Goal: Communication & Community: Share content

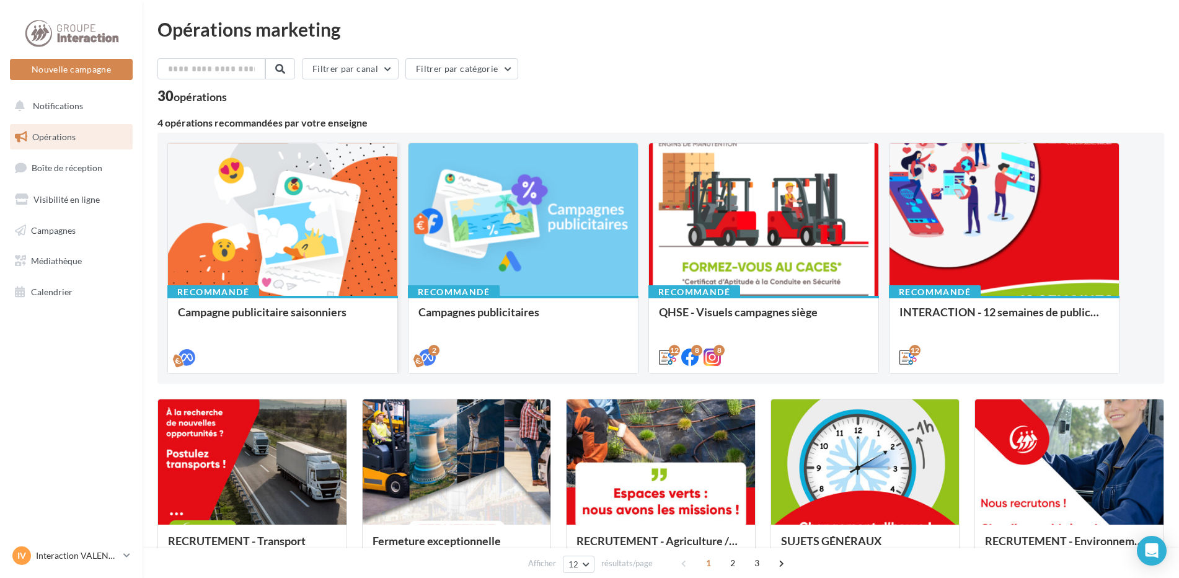
click at [304, 300] on div "Recommandé Campagne publicitaire saisonniers" at bounding box center [282, 334] width 229 height 76
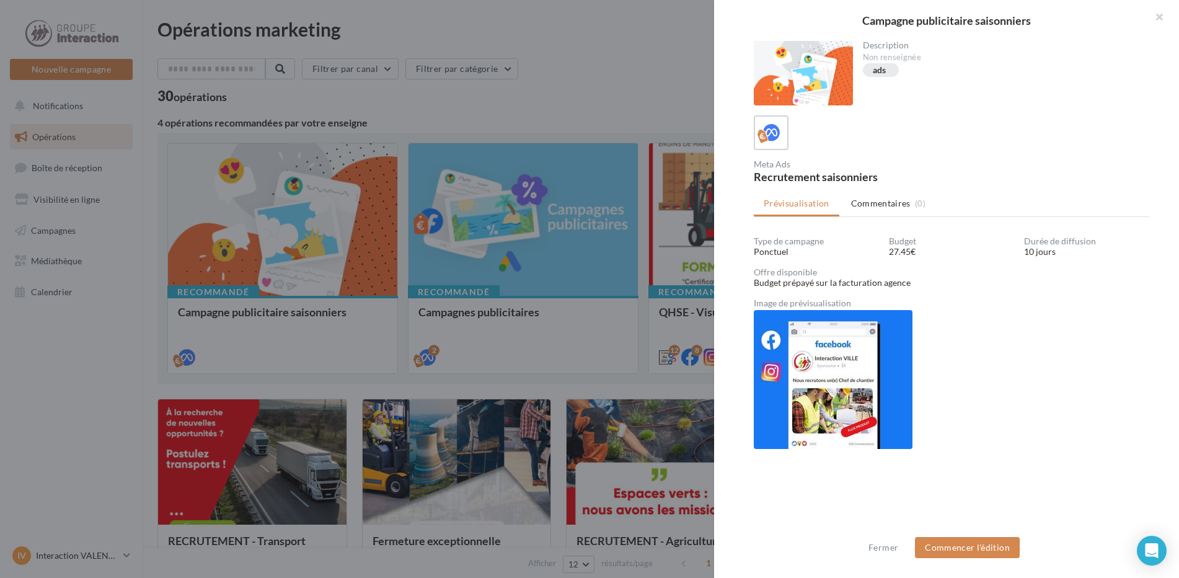
click at [35, 361] on div at bounding box center [589, 289] width 1179 height 578
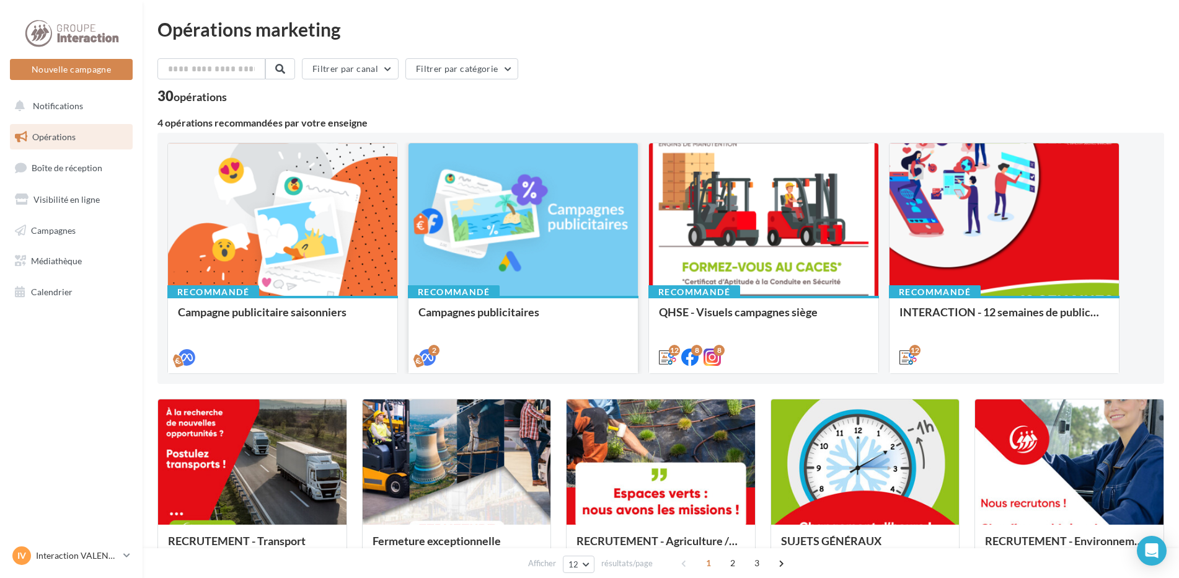
click at [520, 268] on div at bounding box center [523, 220] width 229 height 154
click at [83, 75] on button "Nouvelle campagne" at bounding box center [71, 69] width 123 height 21
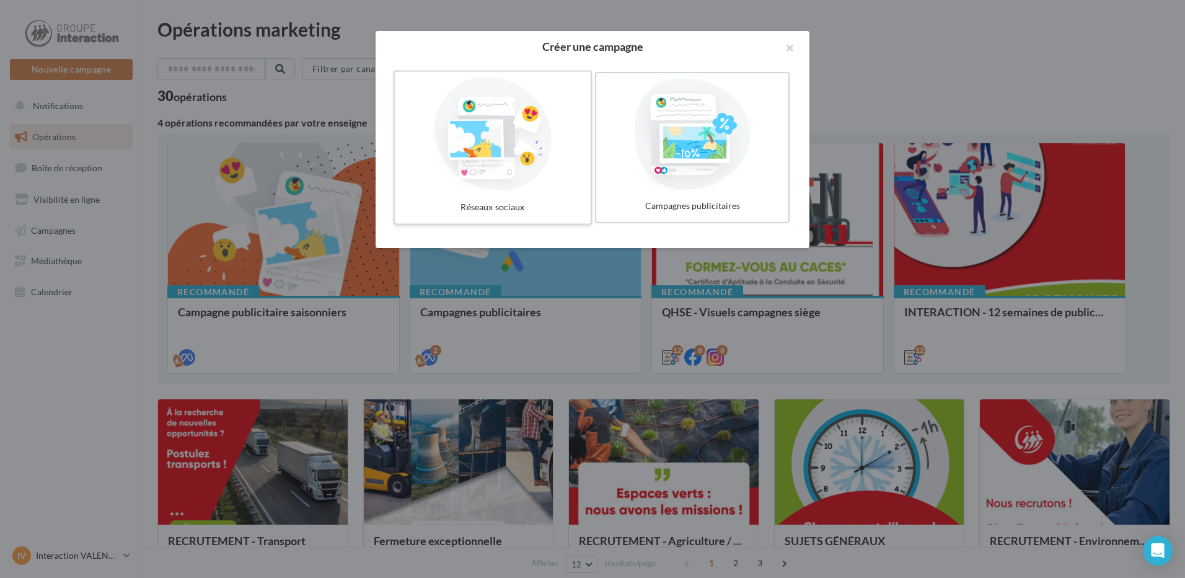
click at [475, 133] on div at bounding box center [493, 134] width 186 height 114
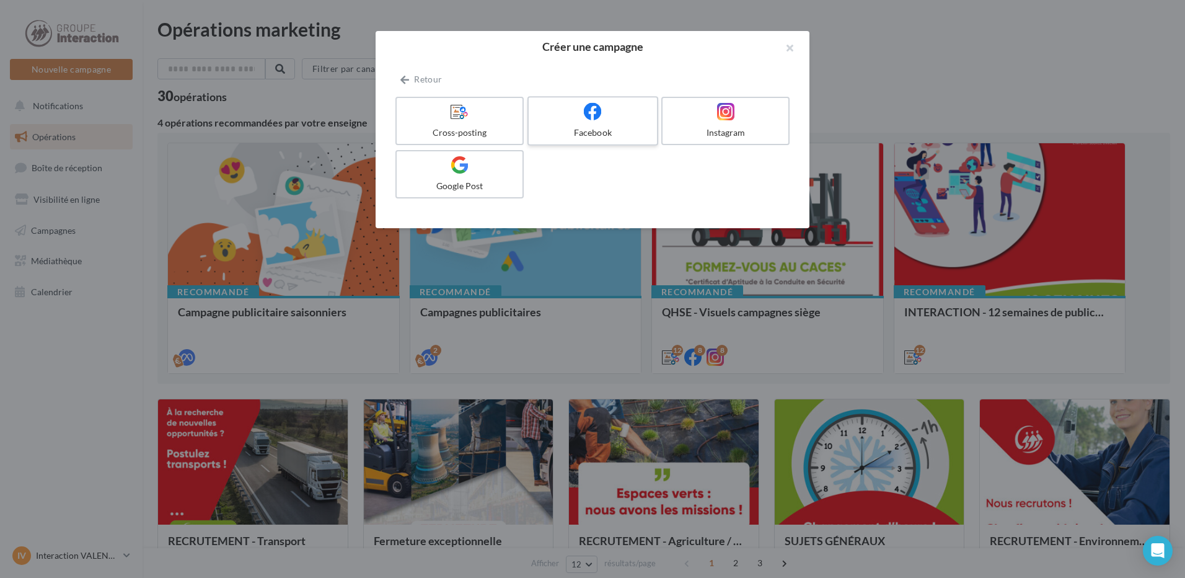
click at [564, 121] on div at bounding box center [593, 111] width 118 height 19
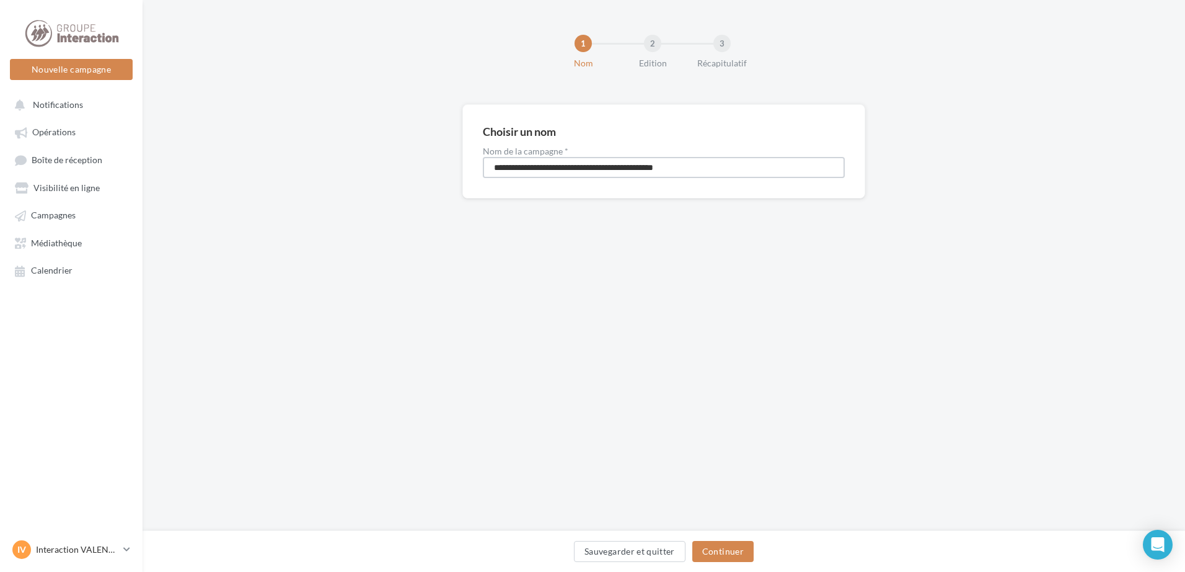
click at [514, 172] on input "**********" at bounding box center [664, 167] width 362 height 21
click at [720, 560] on button "Continuer" at bounding box center [723, 551] width 61 height 21
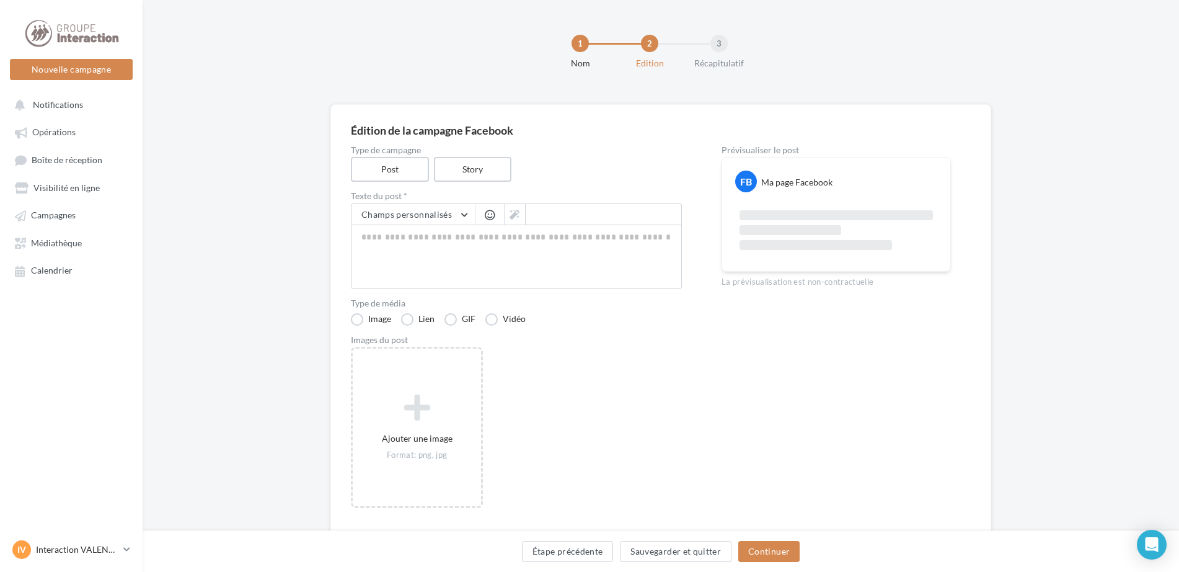
scroll to position [38, 0]
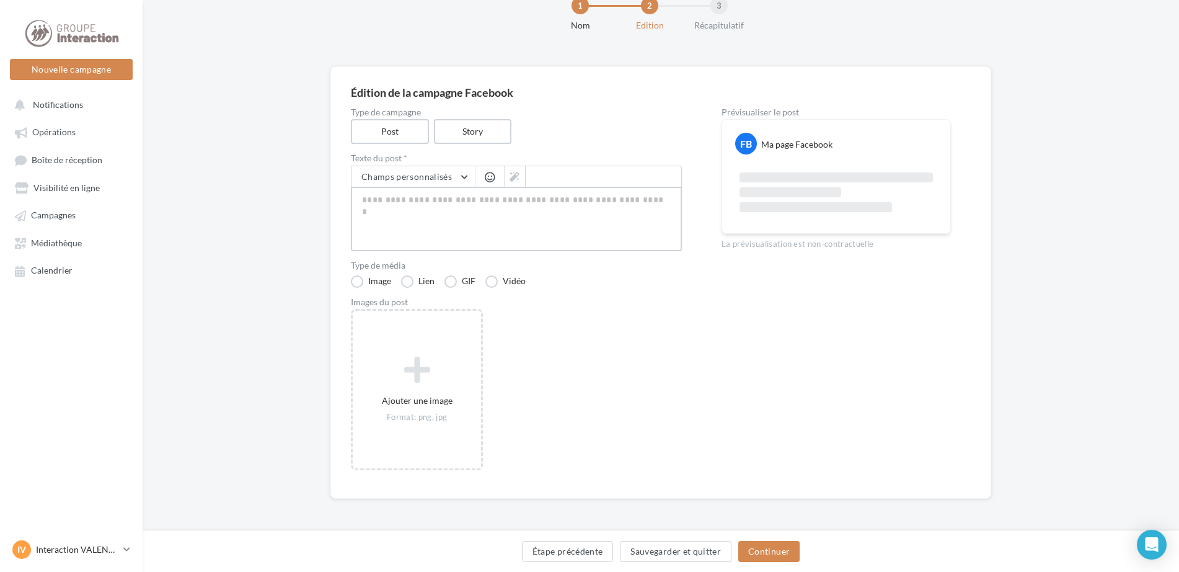
click at [416, 205] on textarea at bounding box center [516, 219] width 331 height 64
paste textarea "**********"
type textarea "**********"
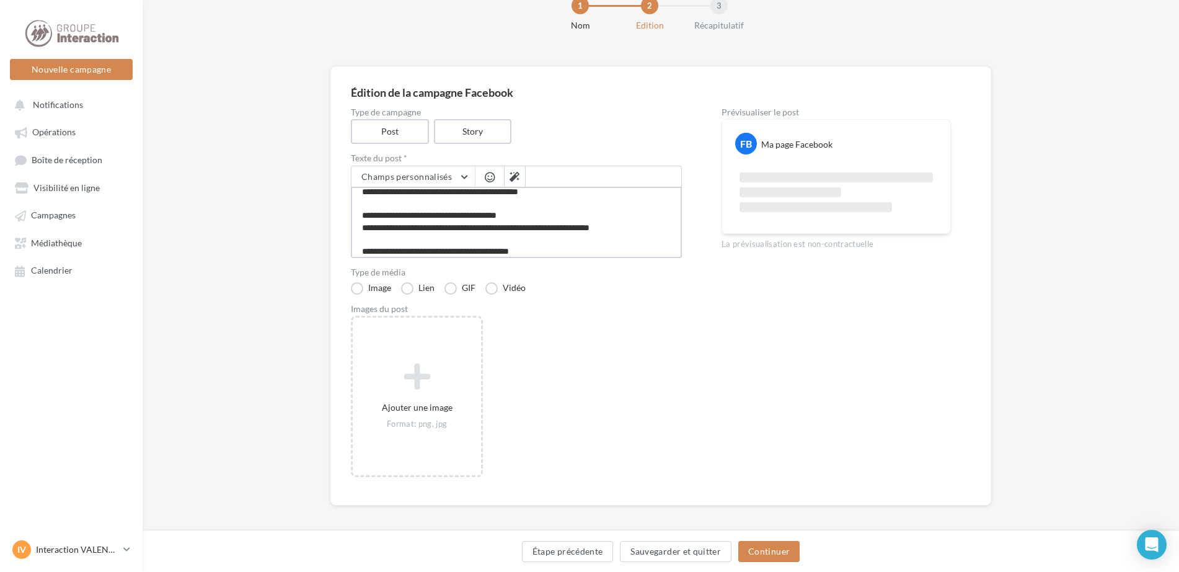
scroll to position [96, 0]
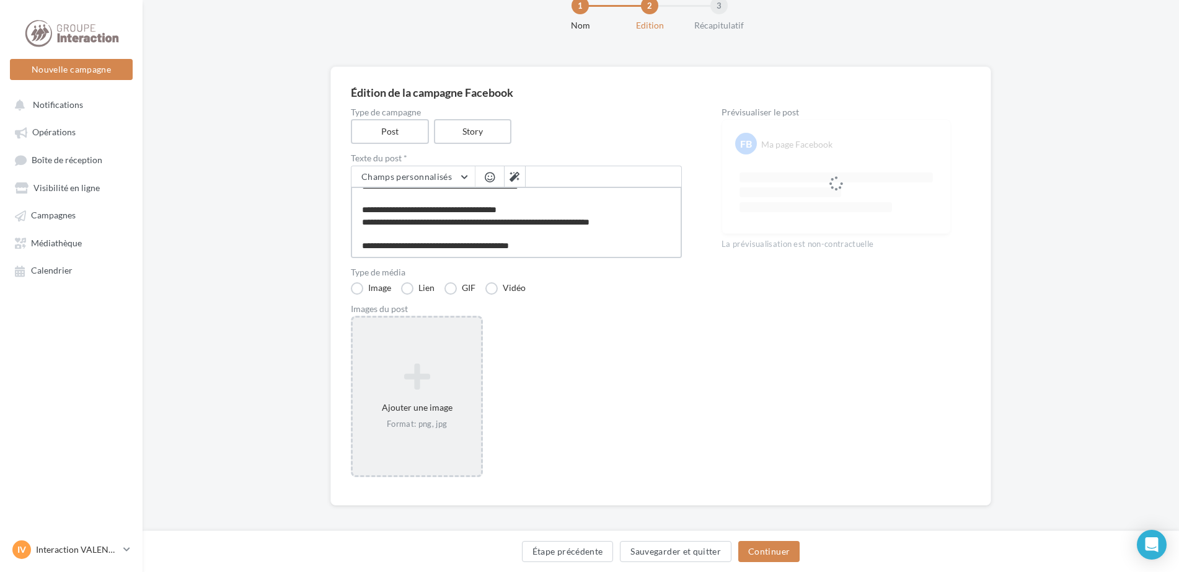
type textarea "**********"
click at [402, 392] on div "Ajouter une image Format: png, jpg" at bounding box center [417, 395] width 128 height 79
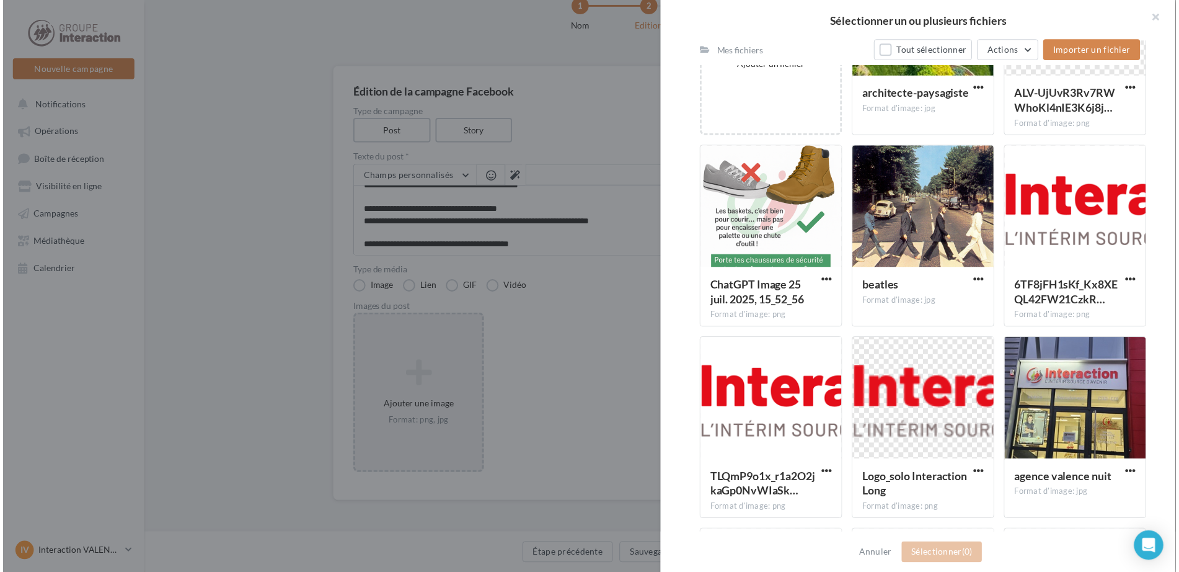
scroll to position [84, 0]
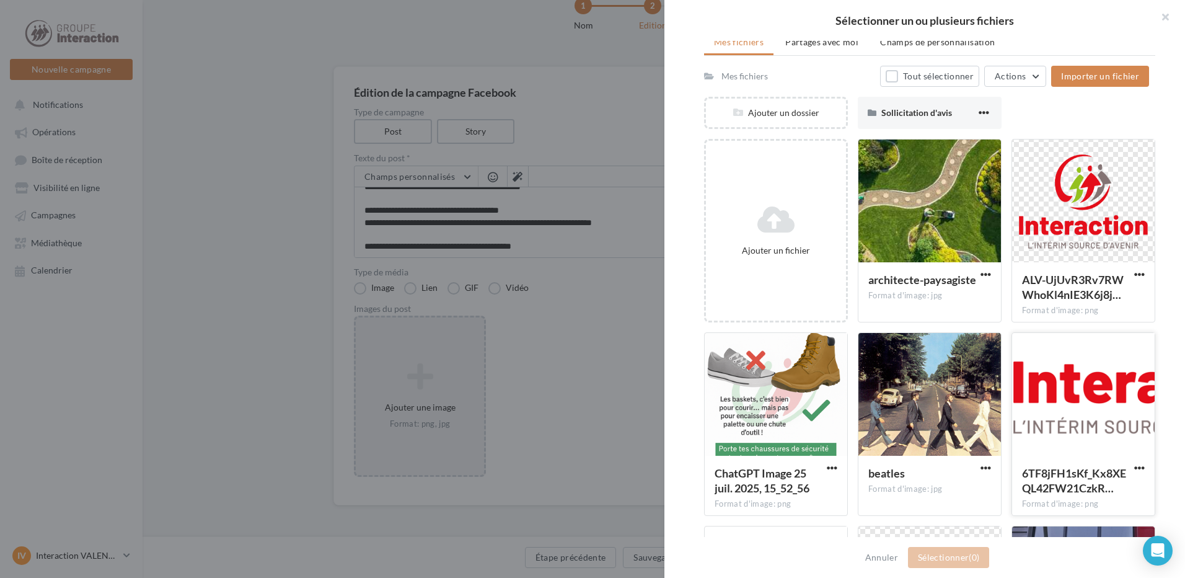
click at [1068, 368] on div at bounding box center [1083, 395] width 143 height 124
click at [942, 560] on button "Sélectionner (1)" at bounding box center [948, 557] width 81 height 21
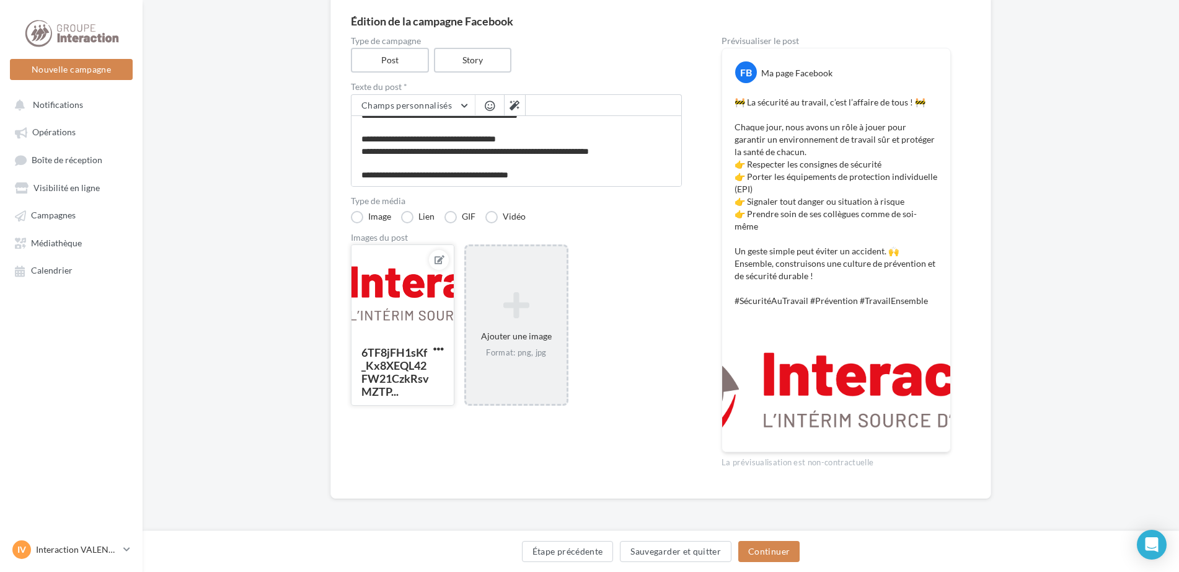
click at [441, 254] on button at bounding box center [439, 259] width 10 height 15
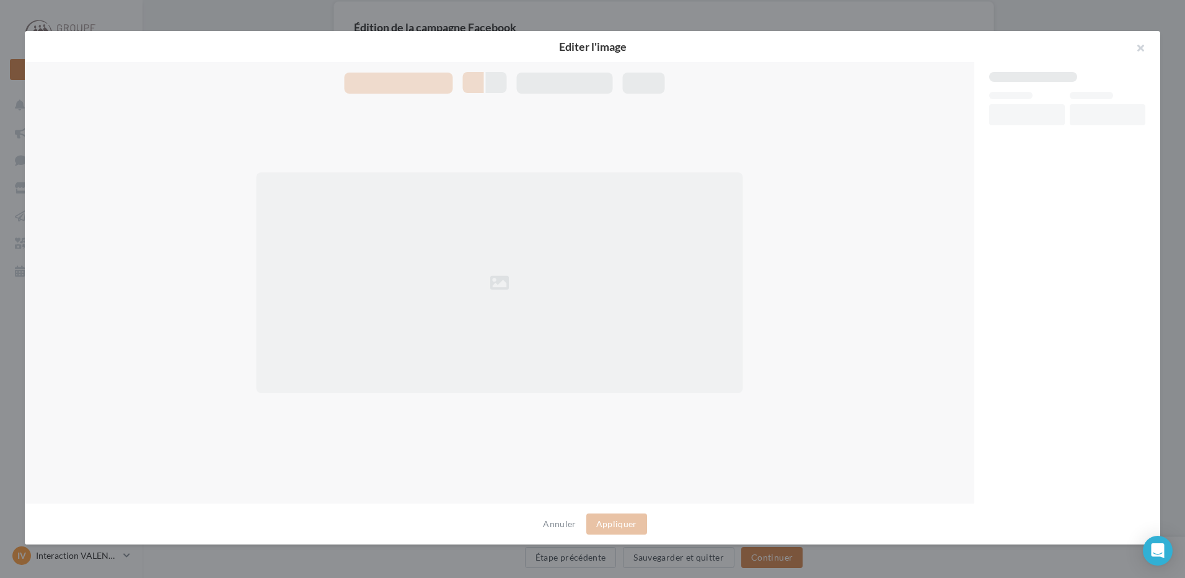
scroll to position [91, 0]
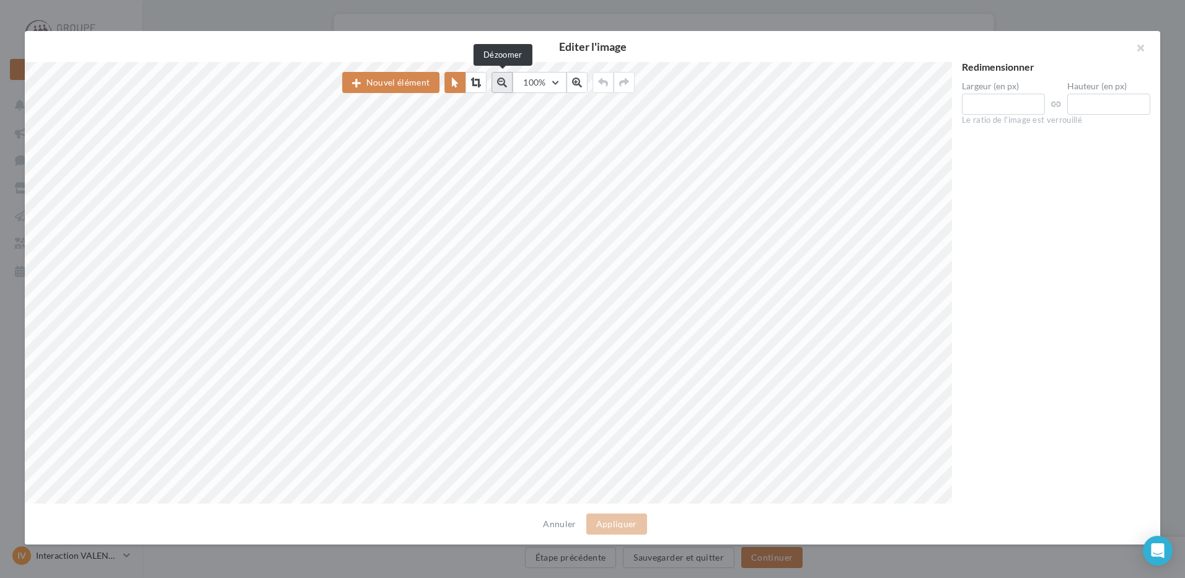
click at [503, 81] on icon at bounding box center [502, 82] width 10 height 10
click at [503, 81] on icon at bounding box center [505, 82] width 10 height 10
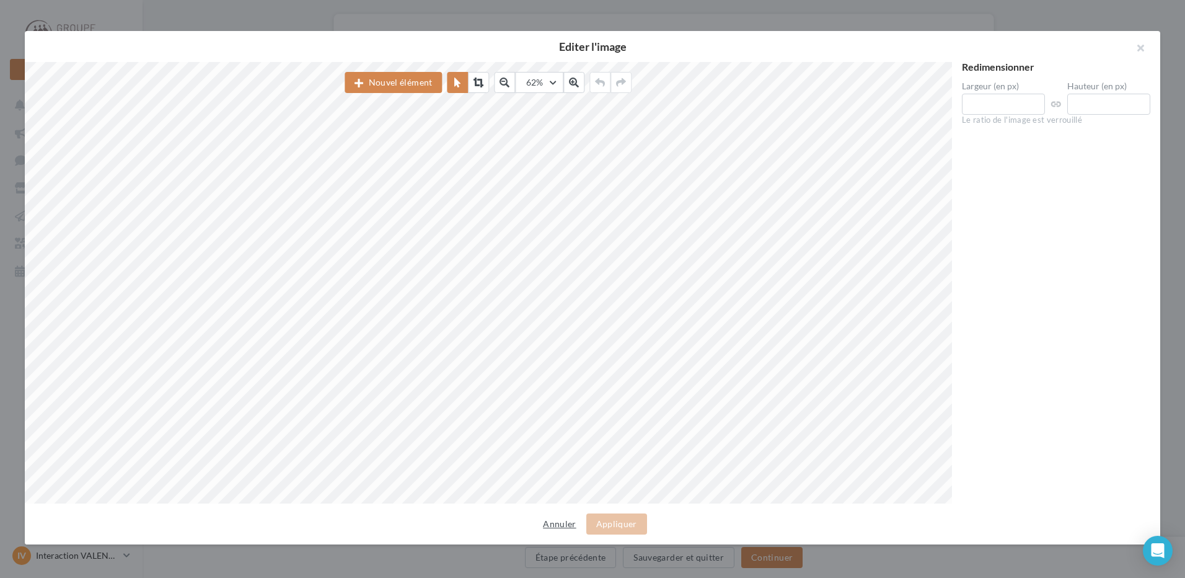
click at [571, 522] on button "Annuler" at bounding box center [559, 523] width 43 height 15
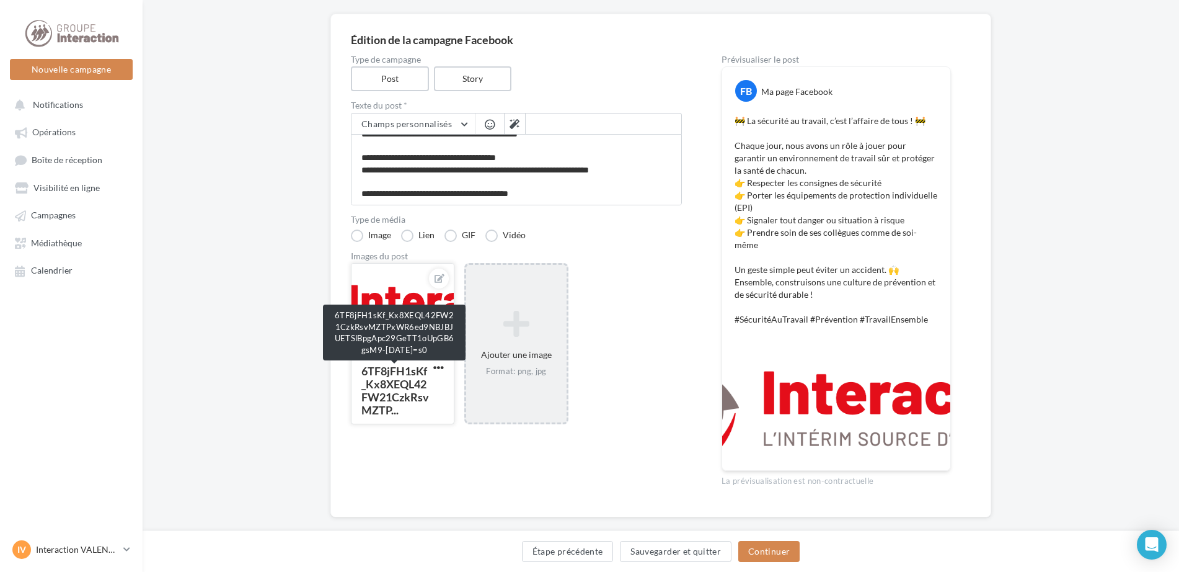
click at [419, 388] on div "6TF8jFH1sKf_Kx8XEQL42FW21CzkRsvMZTP..." at bounding box center [395, 390] width 68 height 53
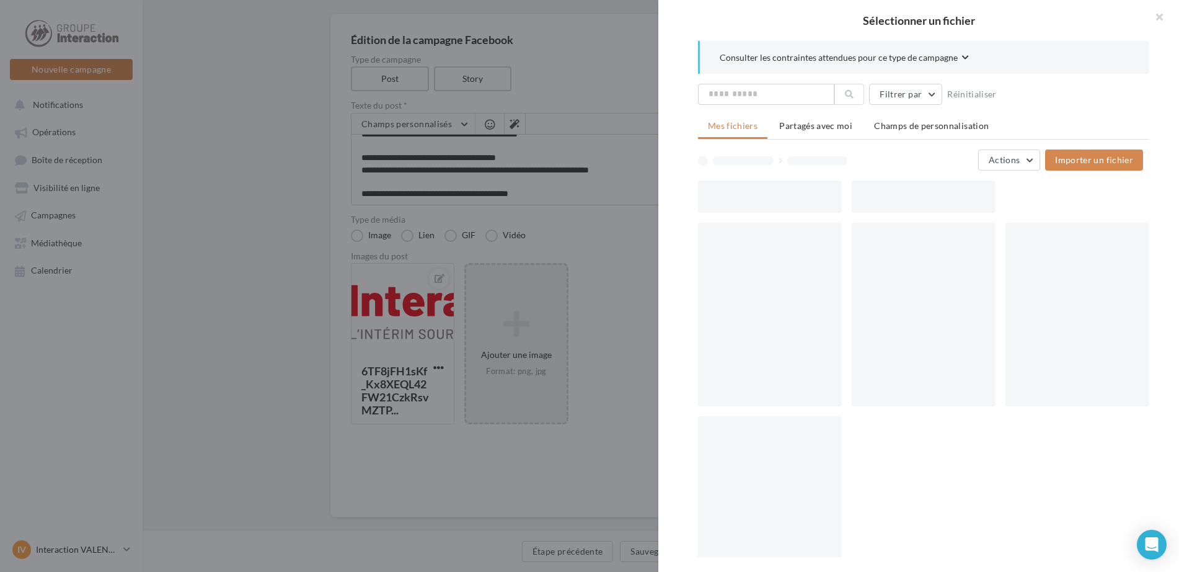
click at [435, 424] on div "Sélectionner un fichier Consulter les contraintes attendues pour ce type de cam…" at bounding box center [403, 424] width 104 height 0
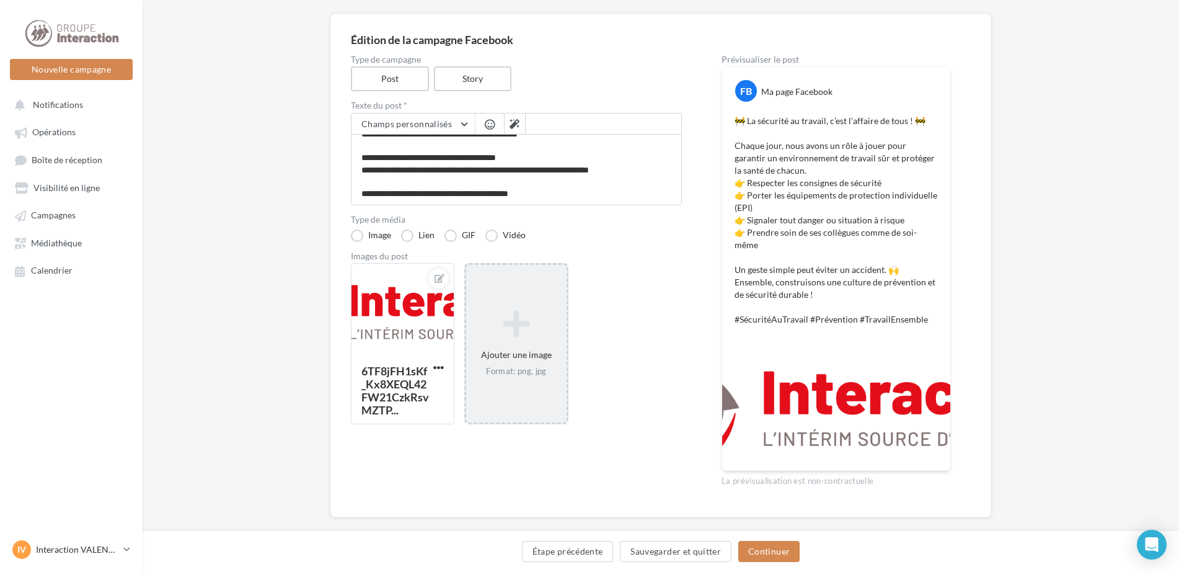
click at [435, 369] on span "button" at bounding box center [438, 367] width 11 height 11
click at [464, 399] on button "Remplacer l'image" at bounding box center [496, 392] width 131 height 32
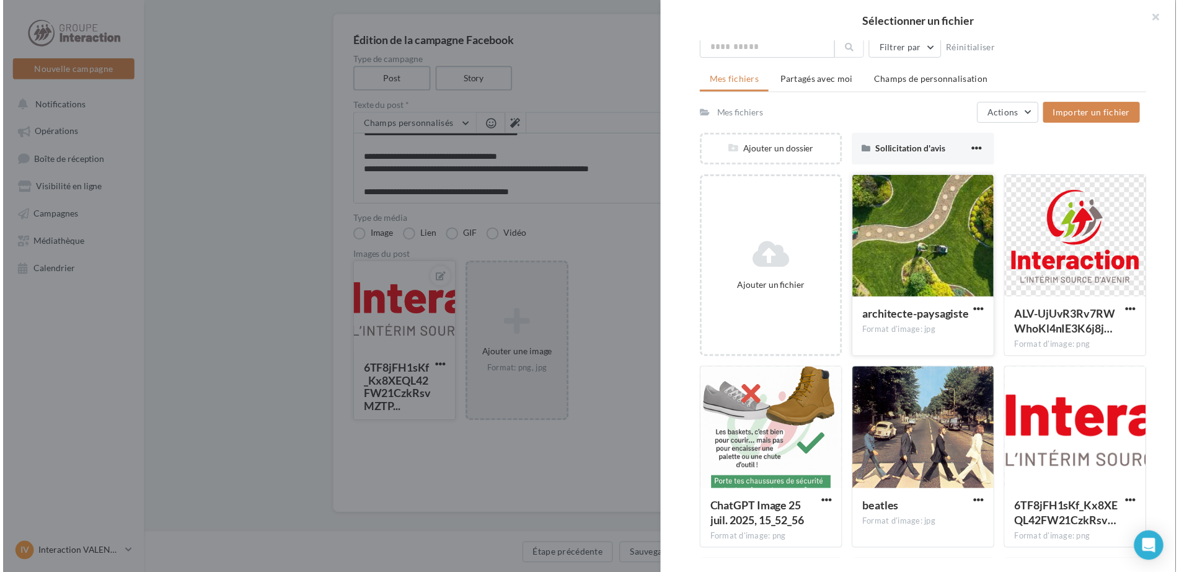
scroll to position [0, 0]
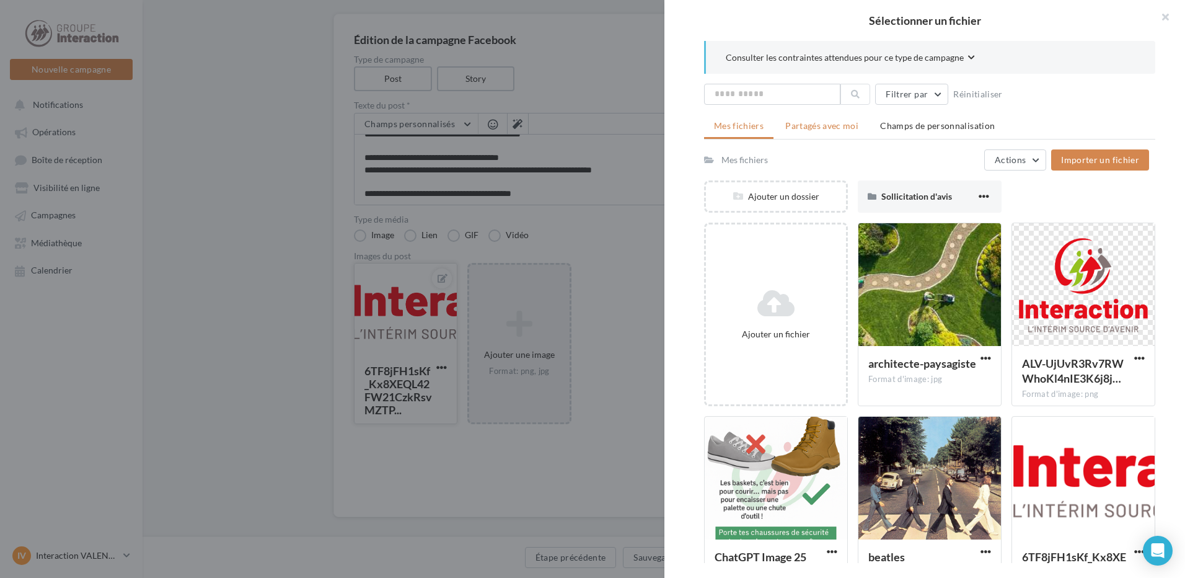
click at [826, 126] on span "Partagés avec moi" at bounding box center [822, 125] width 73 height 11
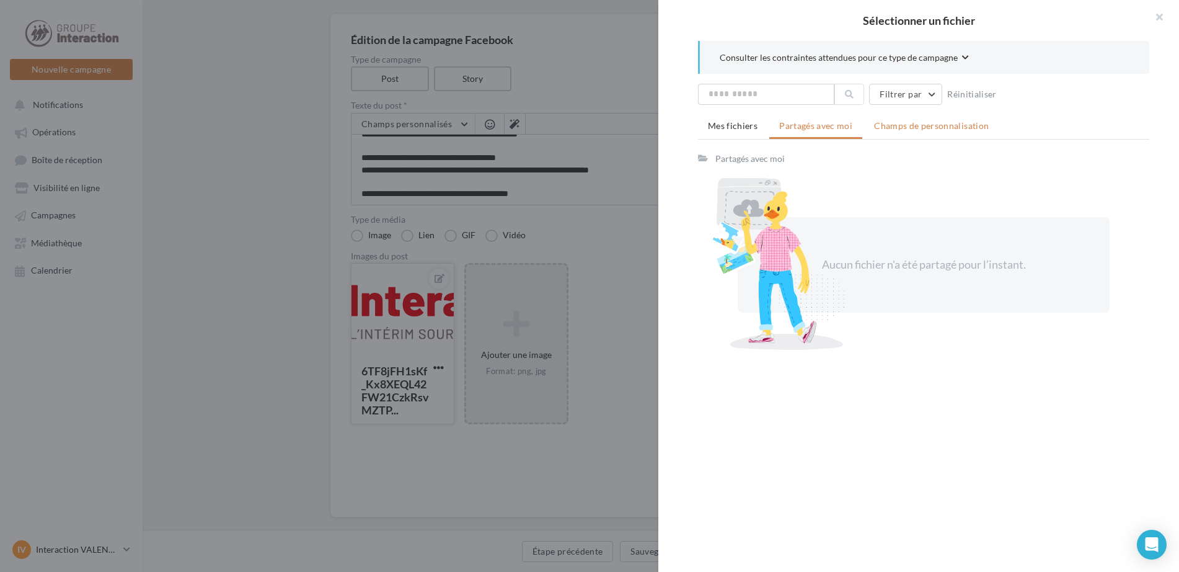
click at [926, 125] on span "Champs de personnalisation" at bounding box center [931, 125] width 115 height 11
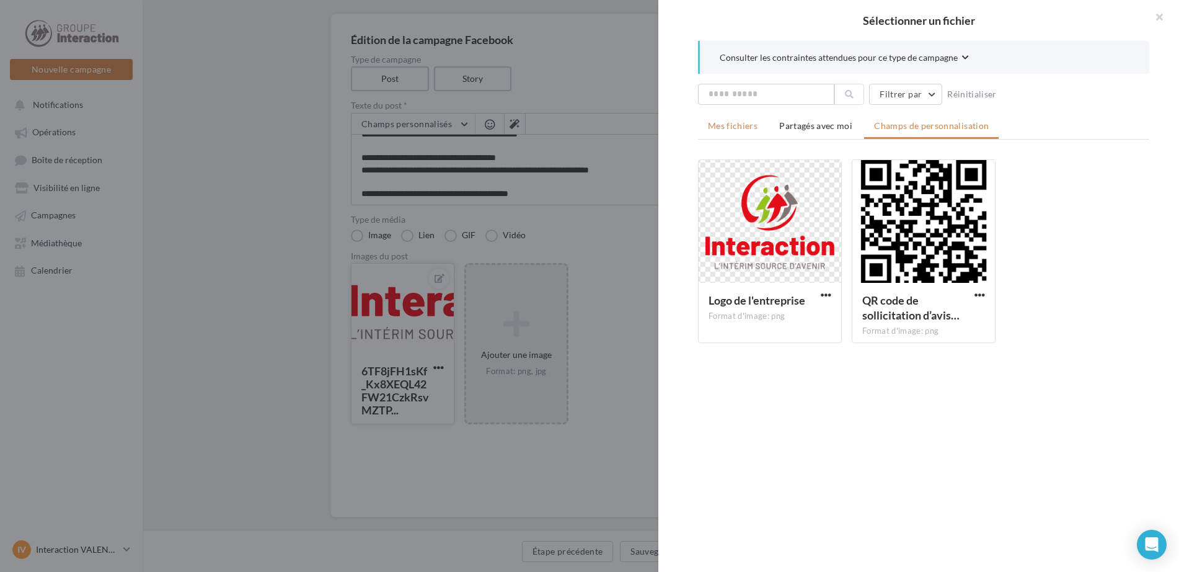
click at [743, 128] on span "Mes fichiers" at bounding box center [733, 125] width 50 height 11
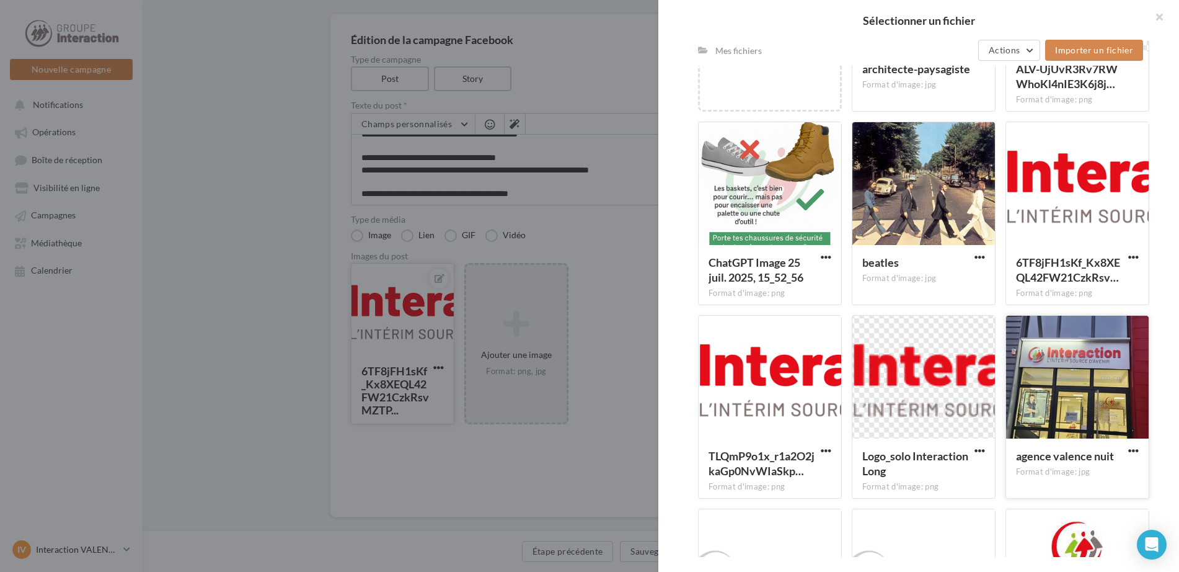
scroll to position [433, 0]
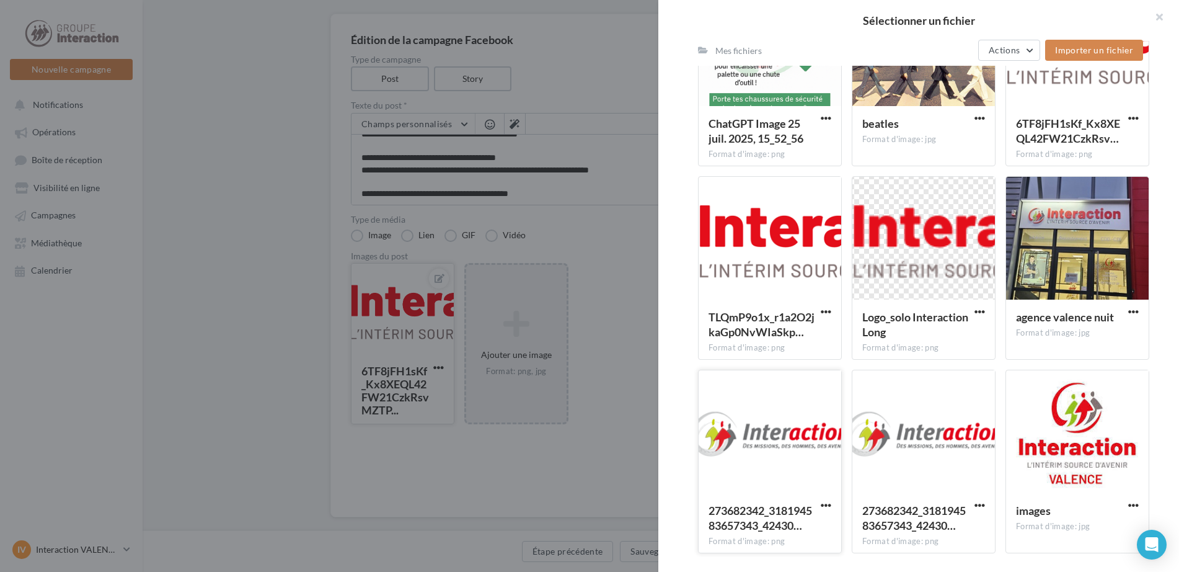
click at [784, 436] on div at bounding box center [770, 432] width 143 height 124
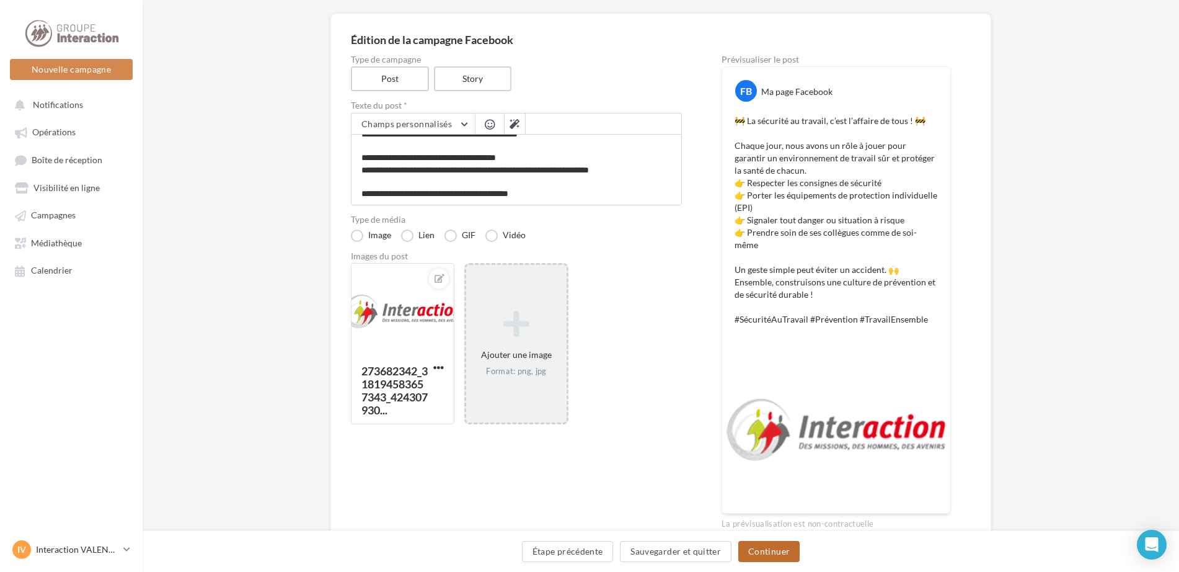
click at [756, 555] on button "Continuer" at bounding box center [768, 551] width 61 height 21
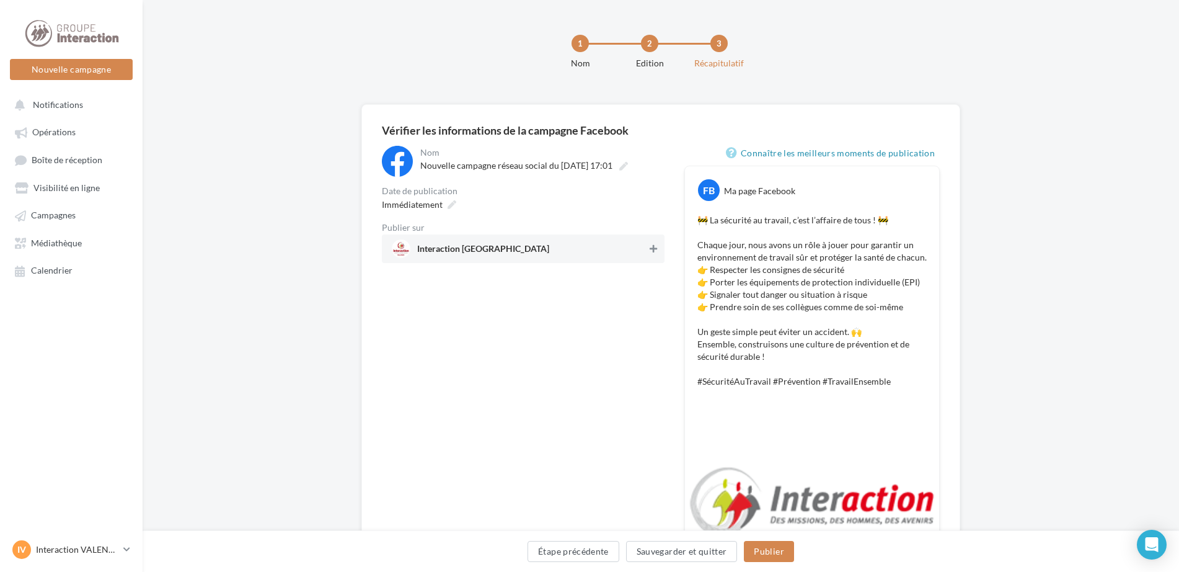
click at [657, 249] on icon at bounding box center [653, 248] width 7 height 9
click at [773, 556] on button "Publier" at bounding box center [769, 551] width 50 height 21
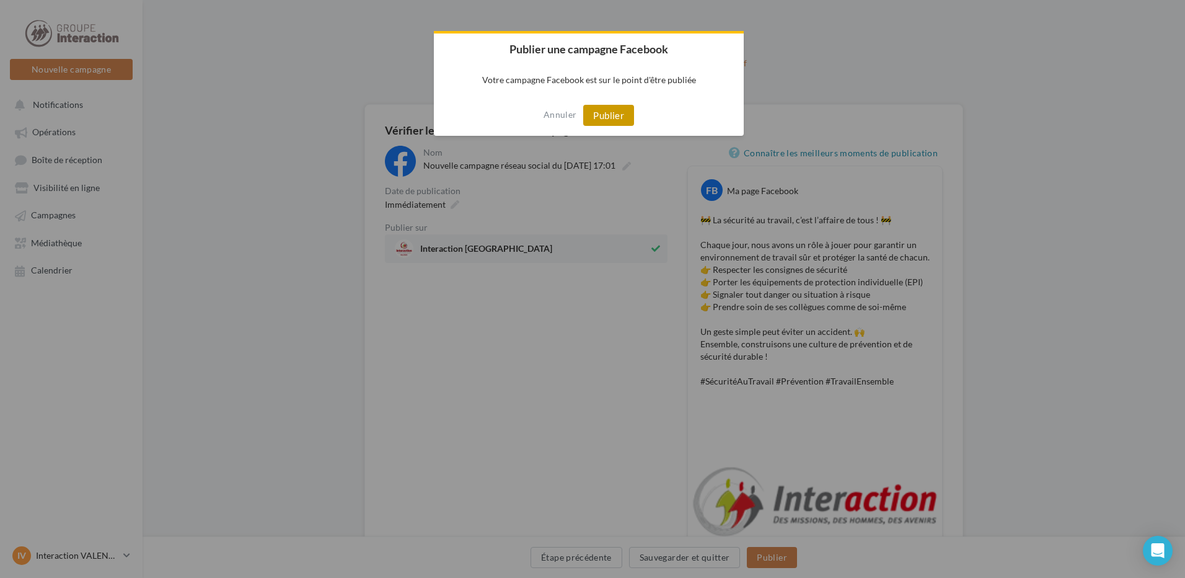
click at [606, 113] on button "Publier" at bounding box center [608, 115] width 51 height 21
